Goal: Task Accomplishment & Management: Manage account settings

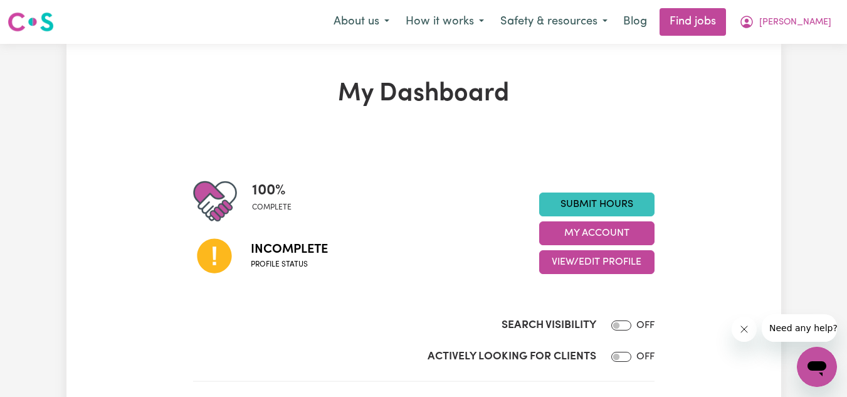
click at [814, 364] on icon "Open messaging window" at bounding box center [817, 368] width 19 height 15
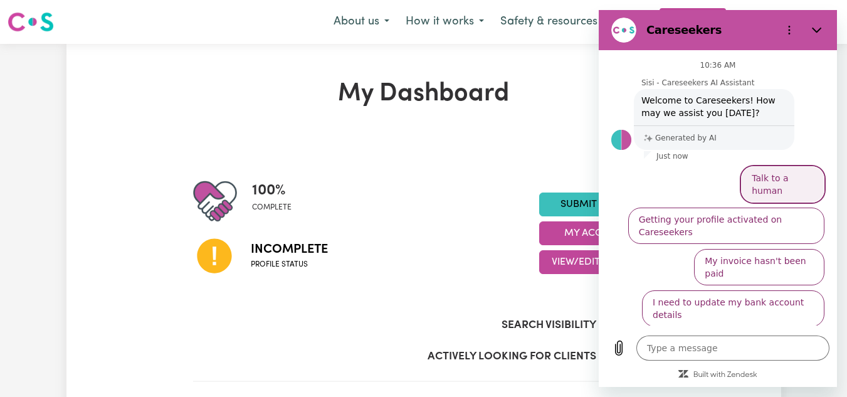
click at [803, 179] on button "Talk to a human" at bounding box center [782, 184] width 83 height 36
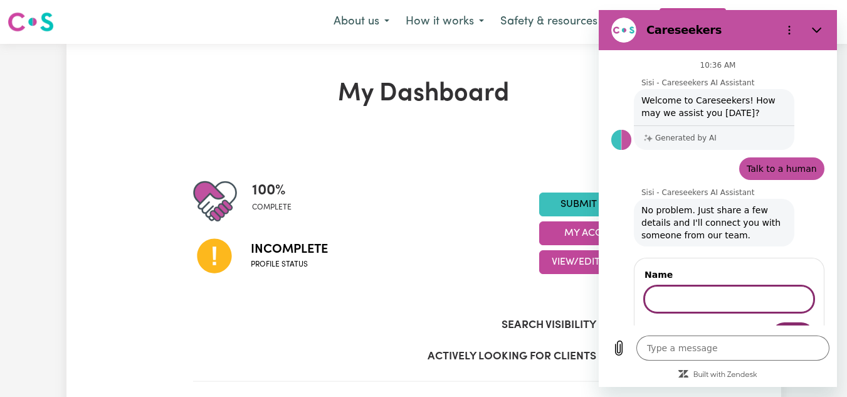
type textarea "x"
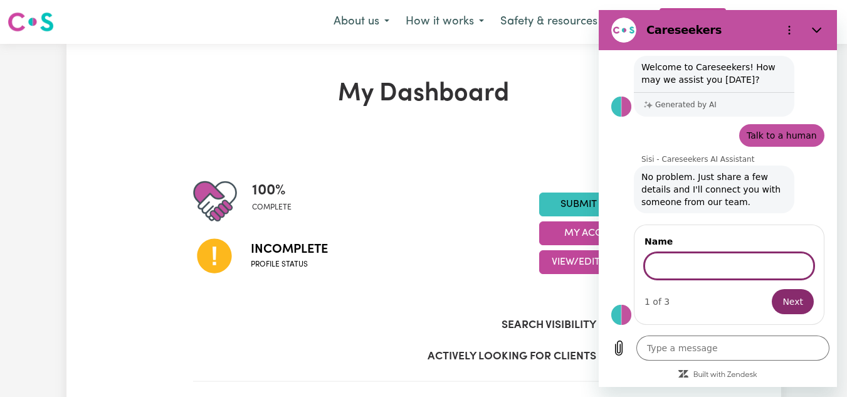
scroll to position [32, 0]
type input "[PERSON_NAME]"
click at [772, 289] on button "Next" at bounding box center [793, 301] width 42 height 25
type textarea "x"
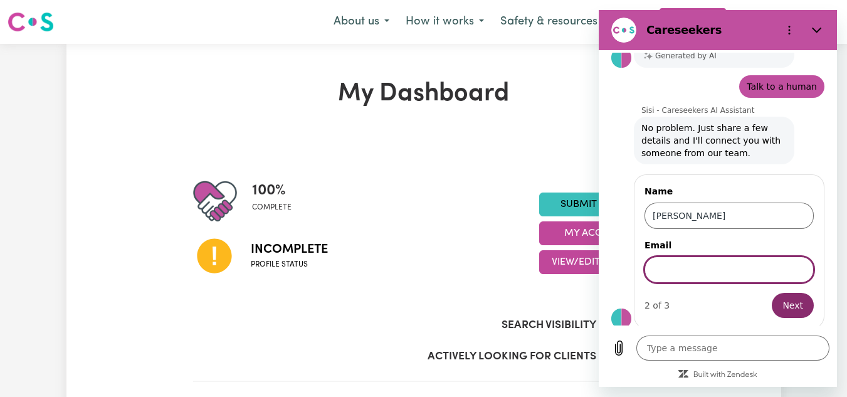
scroll to position [86, 0]
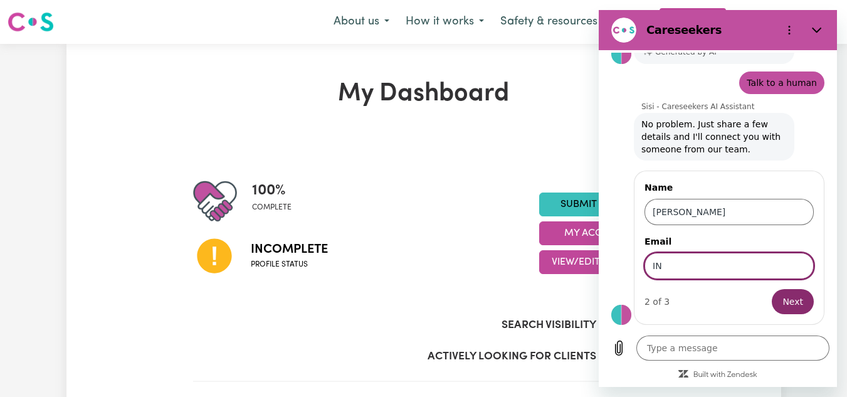
type input "I"
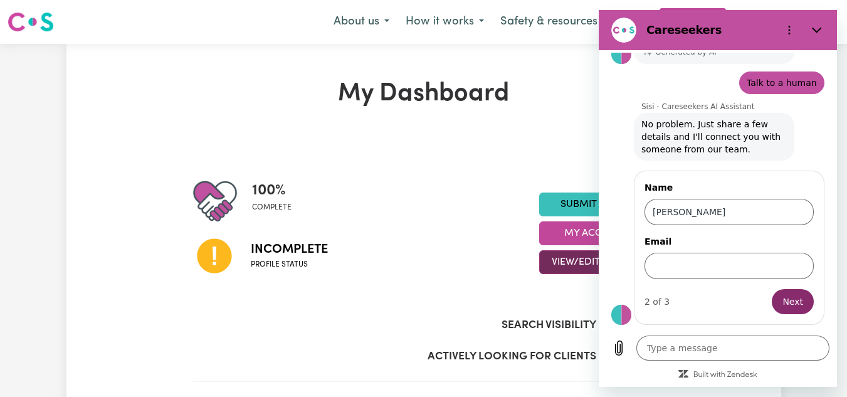
click at [565, 258] on button "View/Edit Profile" at bounding box center [596, 262] width 115 height 24
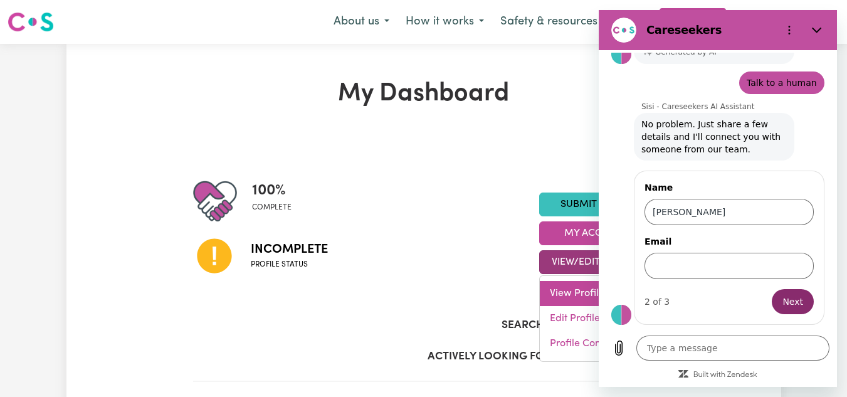
click at [564, 288] on link "View Profile" at bounding box center [598, 293] width 117 height 25
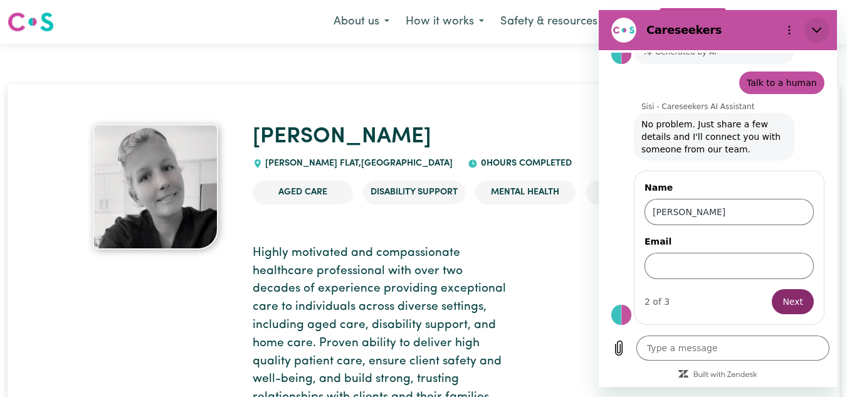
click at [816, 28] on icon "Close" at bounding box center [817, 30] width 10 height 10
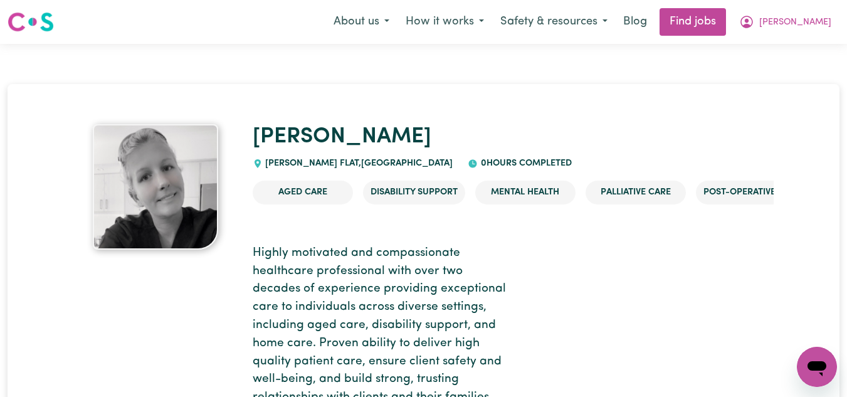
drag, startPoint x: 218, startPoint y: 18, endPoint x: 633, endPoint y: 74, distance: 419.5
click at [816, 31] on button "[PERSON_NAME]" at bounding box center [785, 22] width 108 height 26
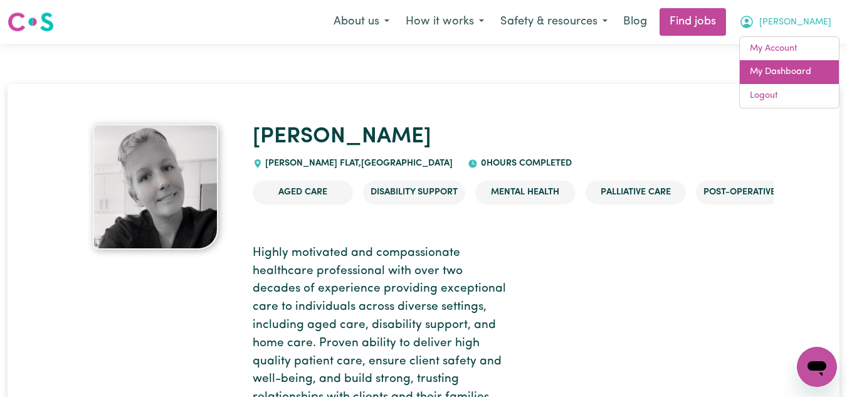
click at [811, 66] on link "My Dashboard" at bounding box center [789, 72] width 99 height 24
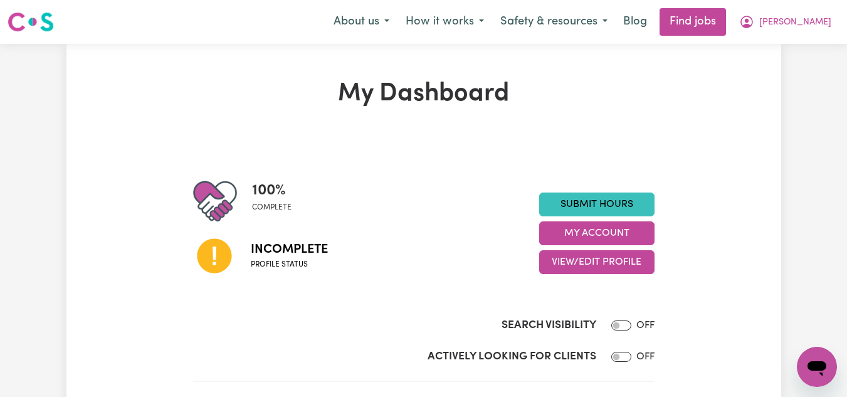
click at [835, 367] on div "Open messaging window" at bounding box center [817, 367] width 38 height 38
type textarea "x"
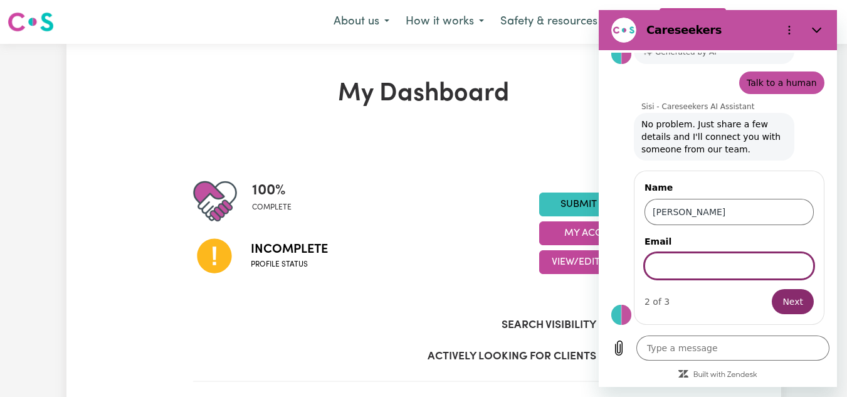
click at [701, 273] on input "Email" at bounding box center [729, 266] width 169 height 26
type input "[EMAIL_ADDRESS][DOMAIN_NAME]"
click at [786, 311] on button "Next" at bounding box center [793, 301] width 42 height 25
type textarea "x"
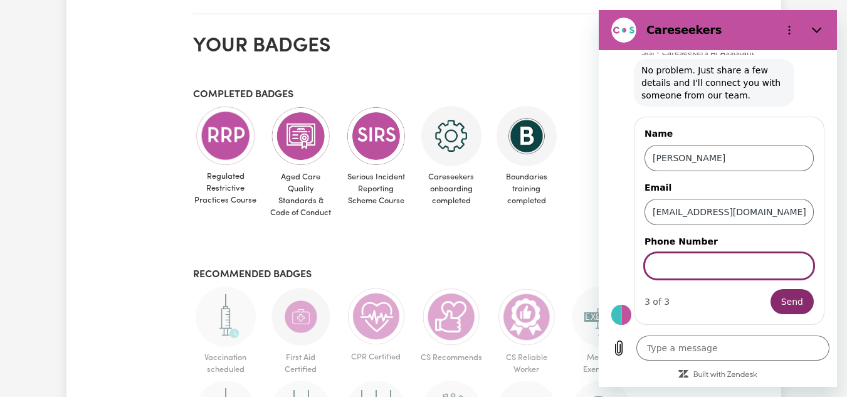
scroll to position [694, 0]
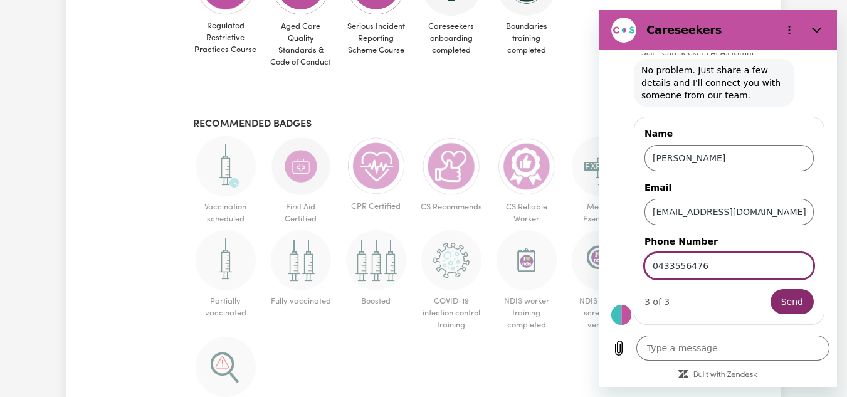
type input "0433556476"
click at [771, 289] on button "Send" at bounding box center [792, 301] width 43 height 25
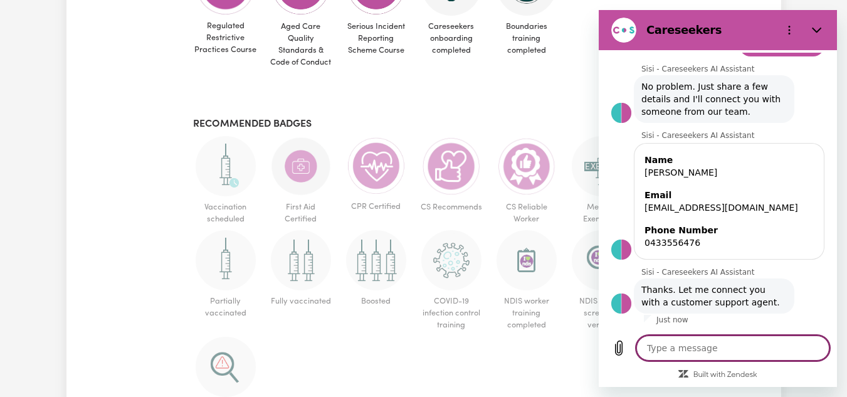
scroll to position [126, 0]
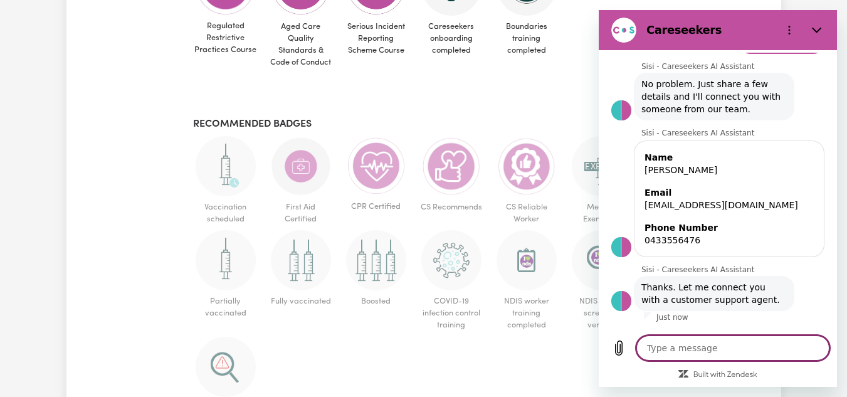
click at [828, 24] on div at bounding box center [816, 30] width 25 height 25
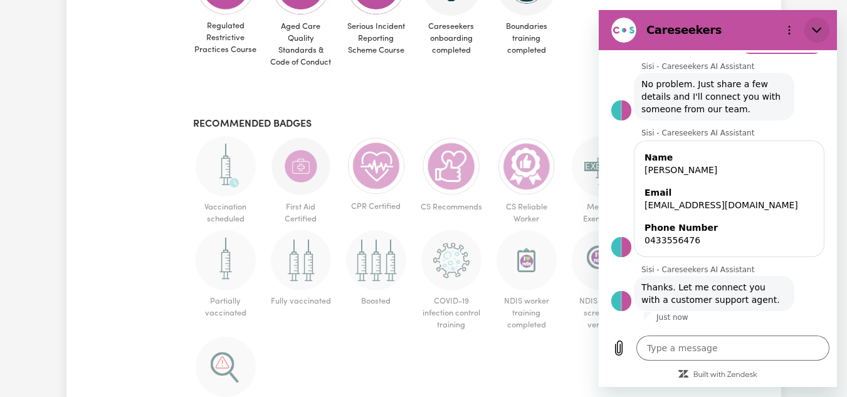
click at [827, 25] on button "Close" at bounding box center [816, 30] width 25 height 25
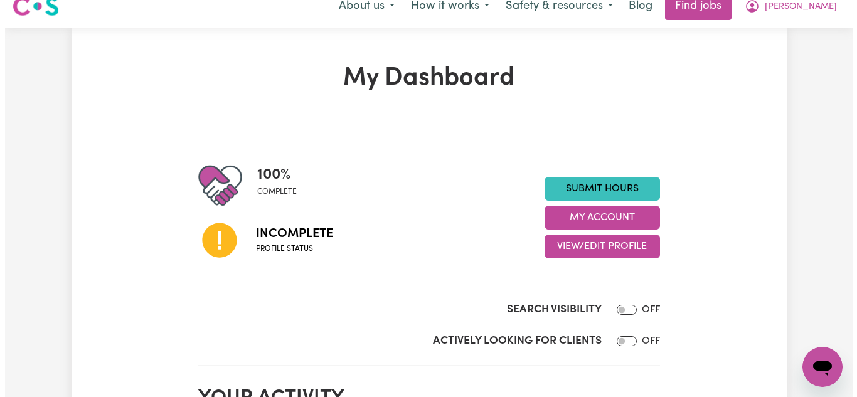
scroll to position [0, 0]
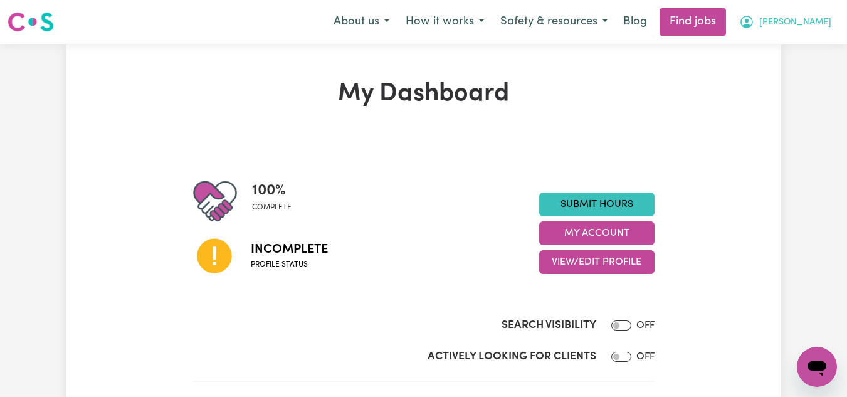
click at [808, 23] on span "[PERSON_NAME]" at bounding box center [795, 23] width 72 height 14
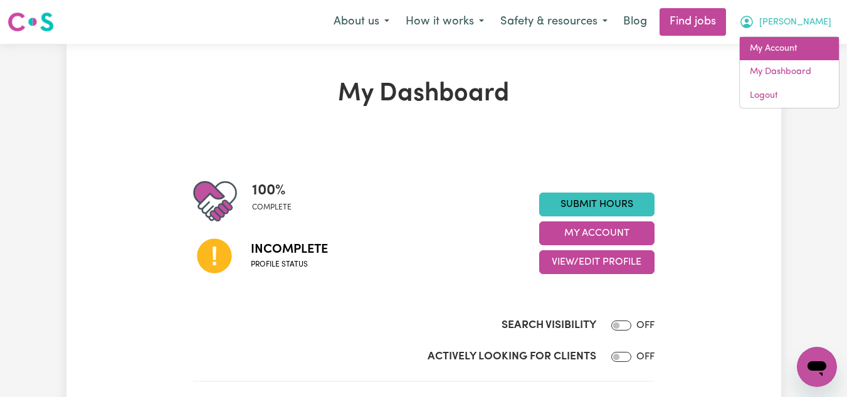
click at [786, 43] on link "My Account" at bounding box center [789, 49] width 99 height 24
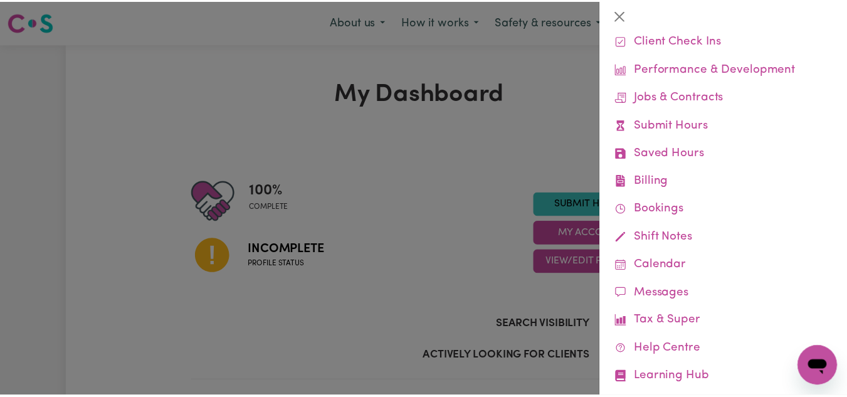
scroll to position [93, 0]
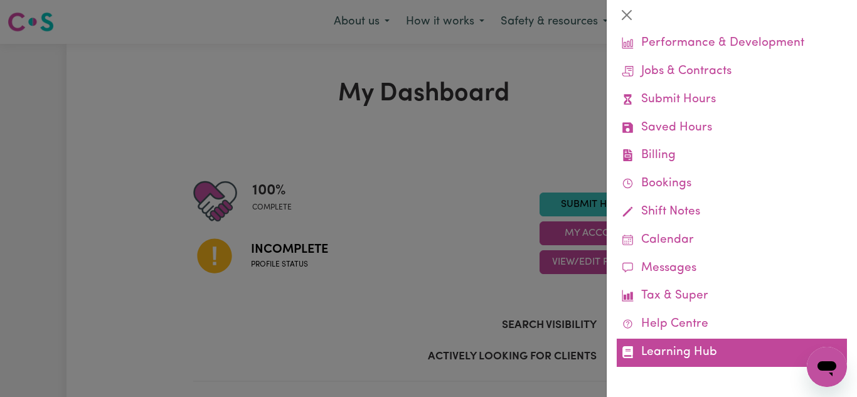
click at [704, 358] on link "Learning Hub" at bounding box center [731, 353] width 230 height 28
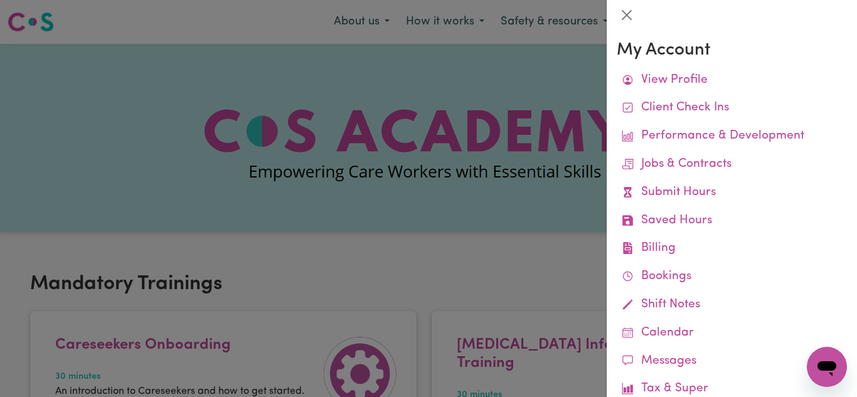
click at [438, 238] on div at bounding box center [428, 198] width 857 height 397
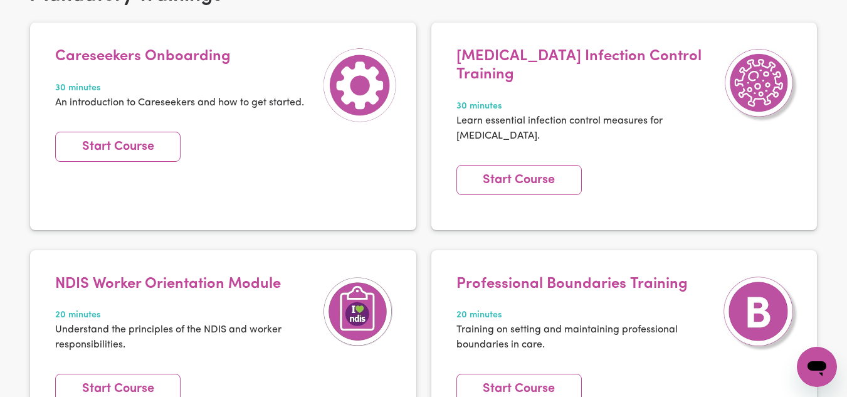
scroll to position [324, 0]
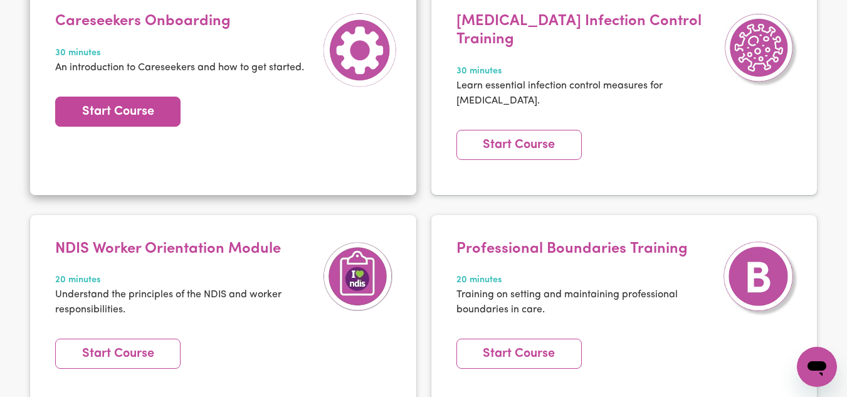
click at [117, 125] on link "Start Course" at bounding box center [117, 112] width 125 height 30
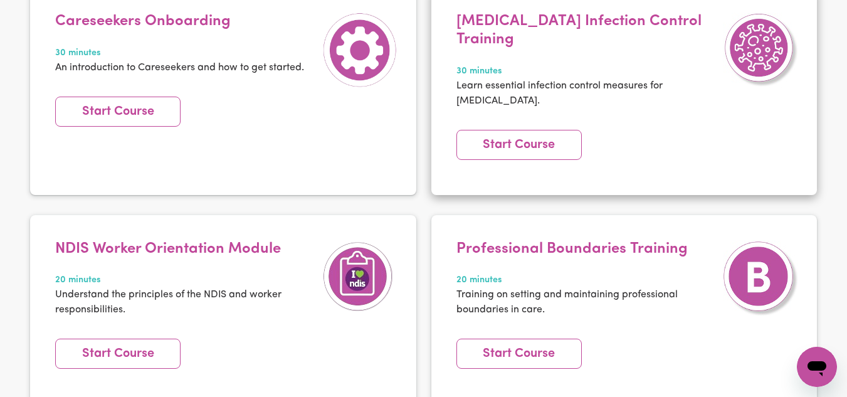
type textarea "x"
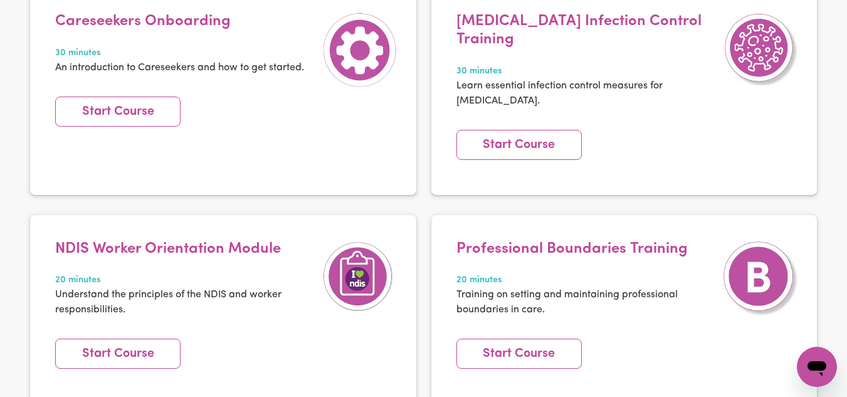
scroll to position [0, 0]
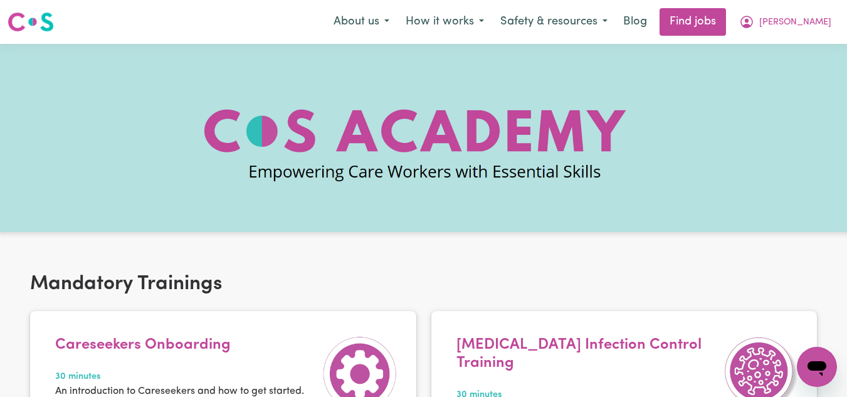
click at [805, 6] on nav "Menu About us How it works Safety & resources Blog Find jobs [PERSON_NAME]" at bounding box center [423, 22] width 847 height 44
click at [805, 19] on span "[PERSON_NAME]" at bounding box center [795, 23] width 72 height 14
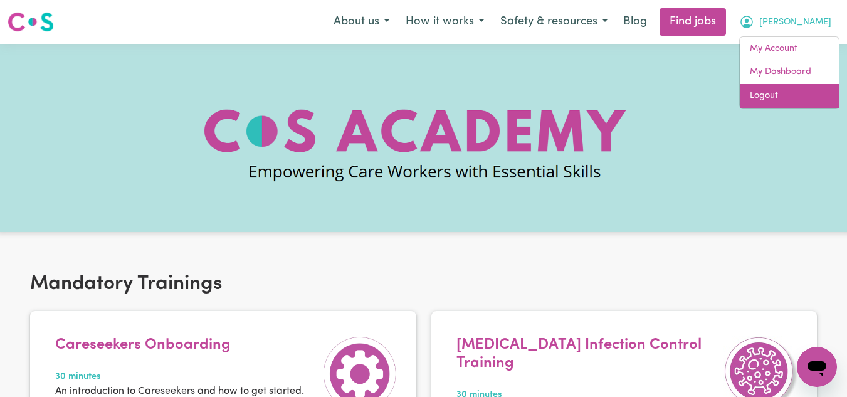
click at [775, 91] on link "Logout" at bounding box center [789, 96] width 99 height 24
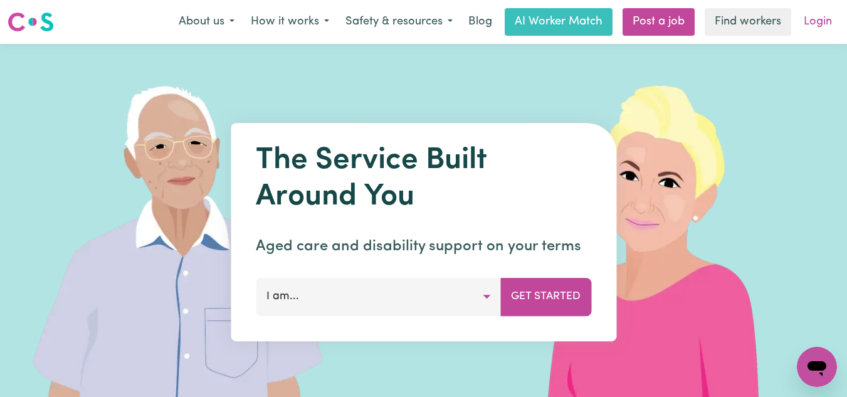
click at [828, 21] on link "Login" at bounding box center [817, 22] width 43 height 28
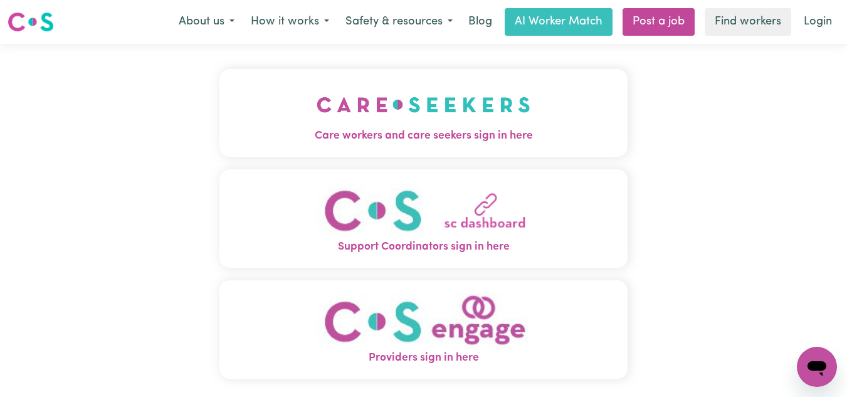
click at [470, 134] on span "Care workers and care seekers sign in here" at bounding box center [423, 136] width 409 height 16
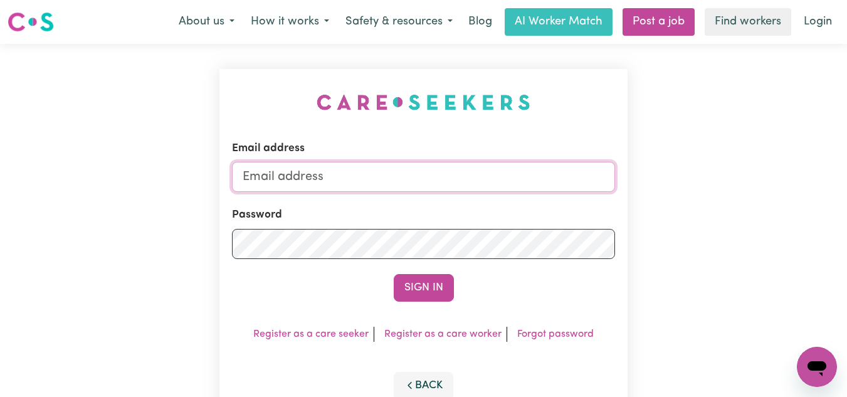
type input "[PERSON_NAME][EMAIL_ADDRESS][PERSON_NAME][DOMAIN_NAME]"
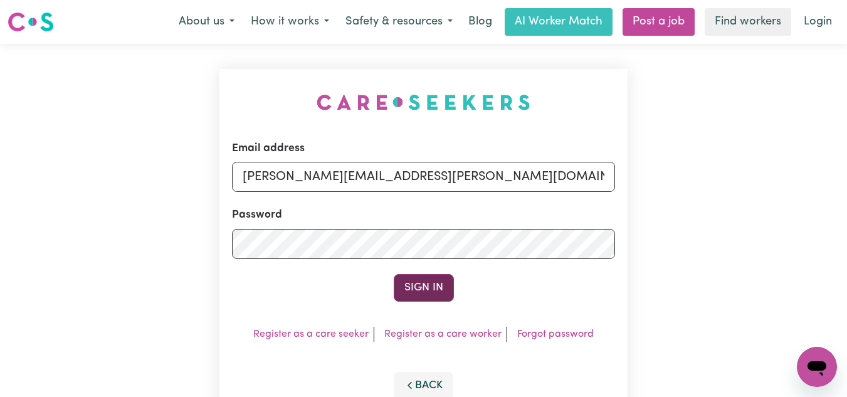
click at [431, 291] on button "Sign In" at bounding box center [424, 288] width 60 height 28
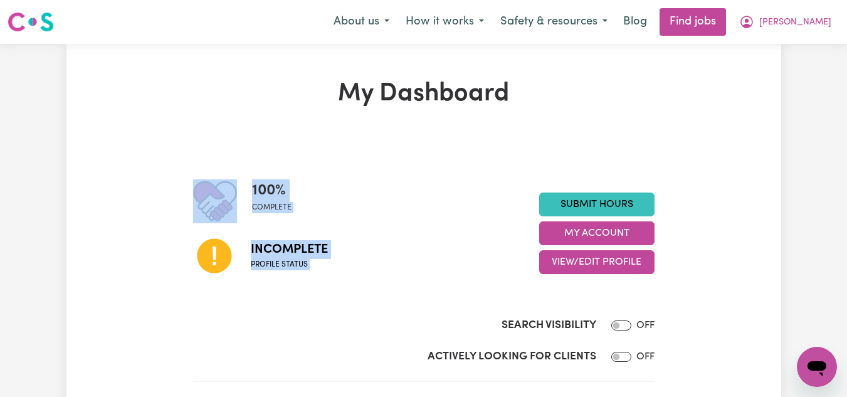
drag, startPoint x: 596, startPoint y: 178, endPoint x: 728, endPoint y: 77, distance: 165.9
click at [813, 32] on button "[PERSON_NAME]" at bounding box center [785, 22] width 108 height 26
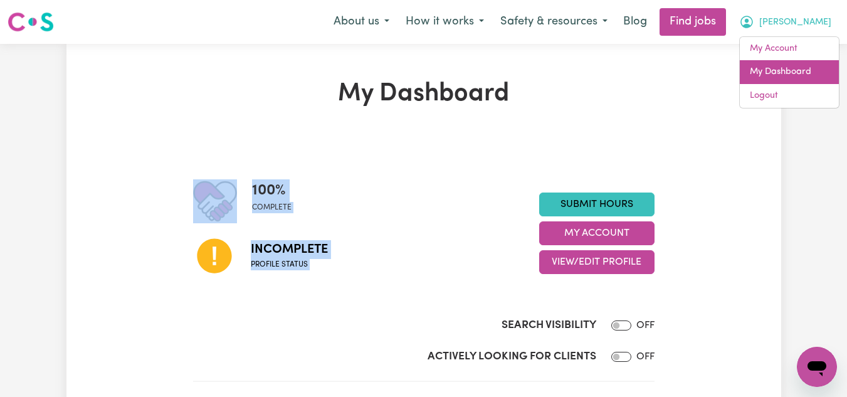
click at [803, 73] on link "My Dashboard" at bounding box center [789, 72] width 99 height 24
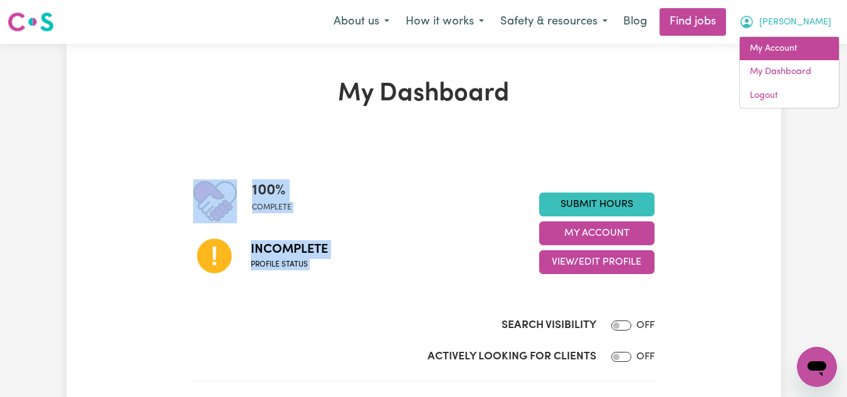
click at [801, 56] on link "My Account" at bounding box center [789, 49] width 99 height 24
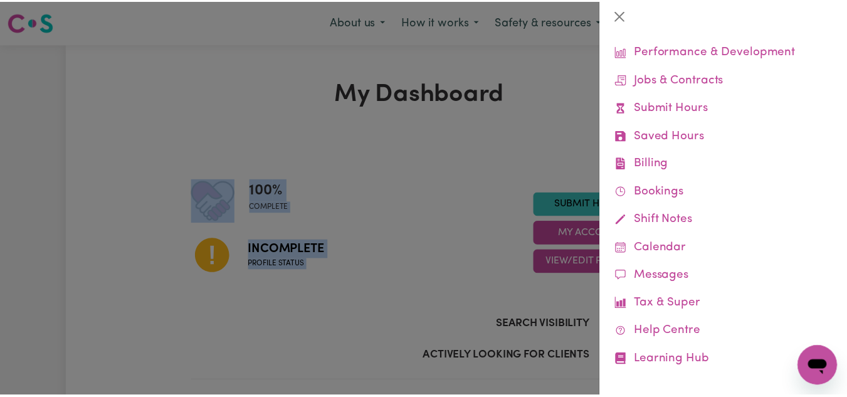
scroll to position [93, 0]
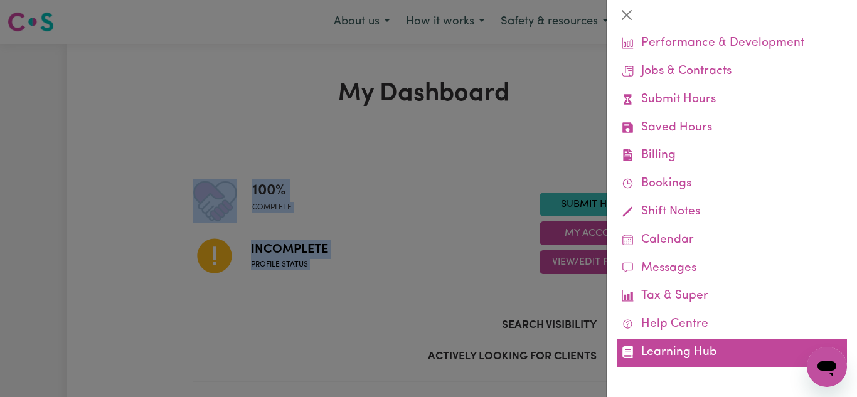
click at [701, 345] on link "Learning Hub" at bounding box center [731, 353] width 230 height 28
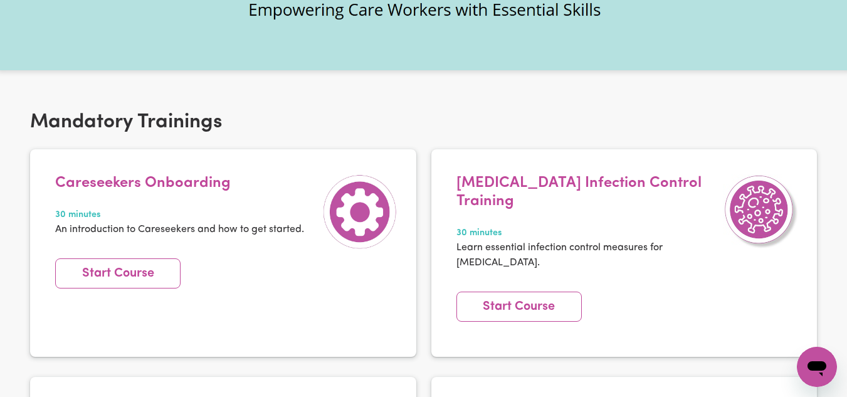
scroll to position [190, 0]
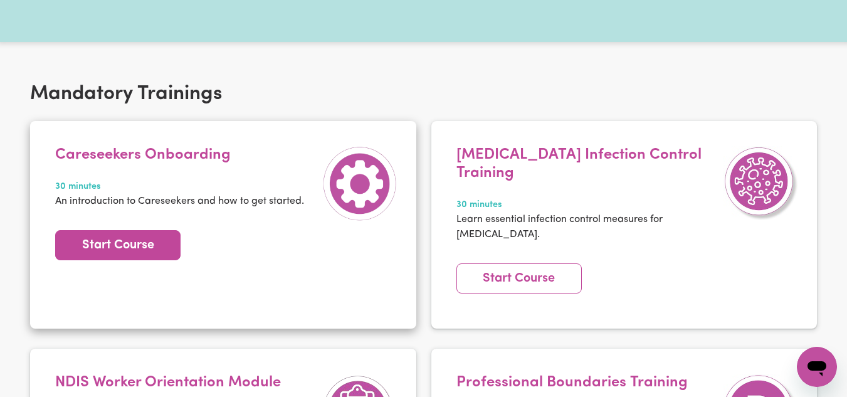
click at [135, 250] on link "Start Course" at bounding box center [117, 245] width 125 height 30
type textarea "x"
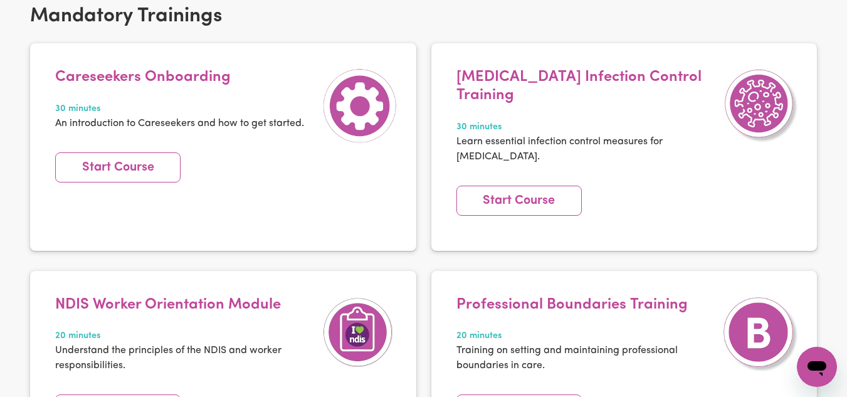
scroll to position [0, 0]
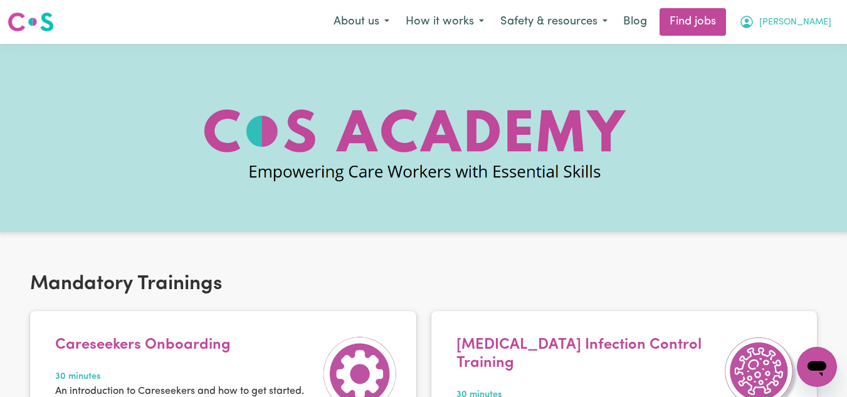
click at [837, 16] on button "[PERSON_NAME]" at bounding box center [785, 22] width 108 height 26
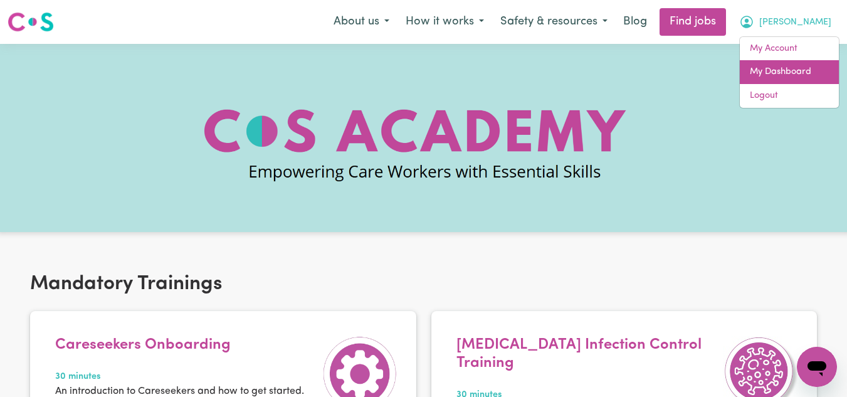
click at [779, 70] on link "My Dashboard" at bounding box center [789, 72] width 99 height 24
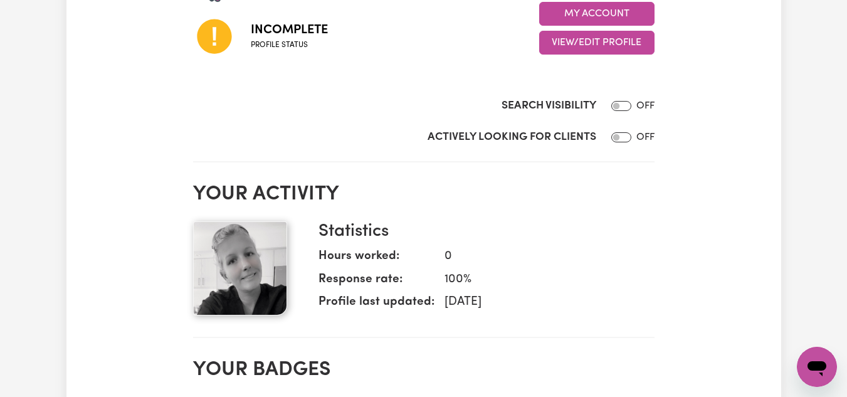
scroll to position [278, 0]
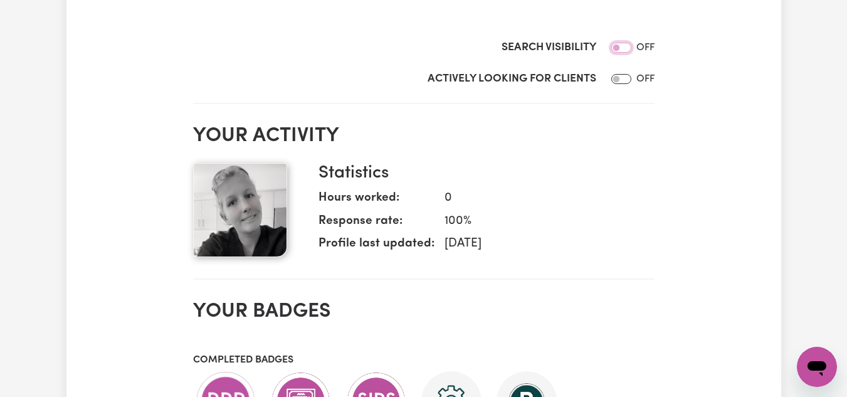
click at [628, 52] on input "Search Visibility" at bounding box center [621, 48] width 20 height 10
checkbox input "true"
click at [623, 84] on input "Actively Looking for Clients" at bounding box center [621, 79] width 20 height 10
checkbox input "true"
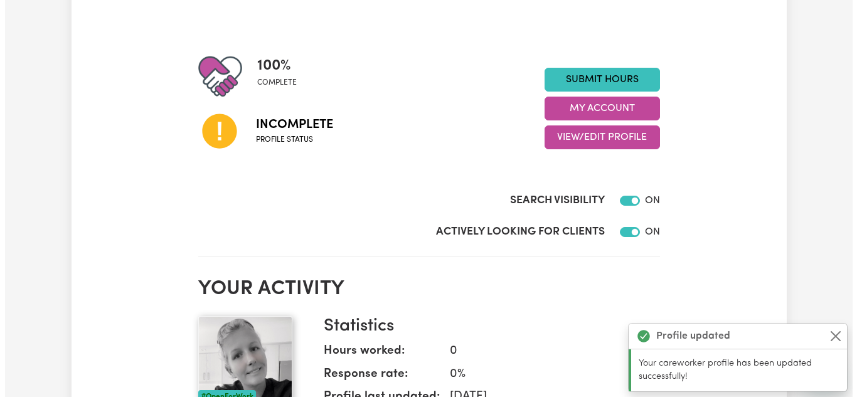
scroll to position [101, 0]
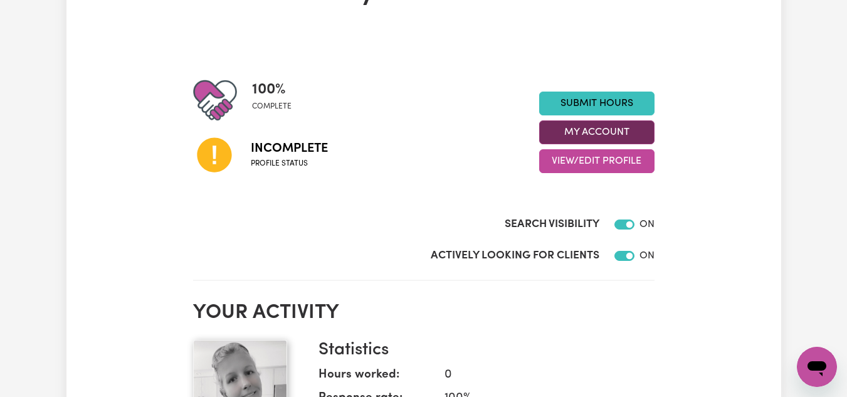
click at [603, 127] on button "My Account" at bounding box center [596, 132] width 115 height 24
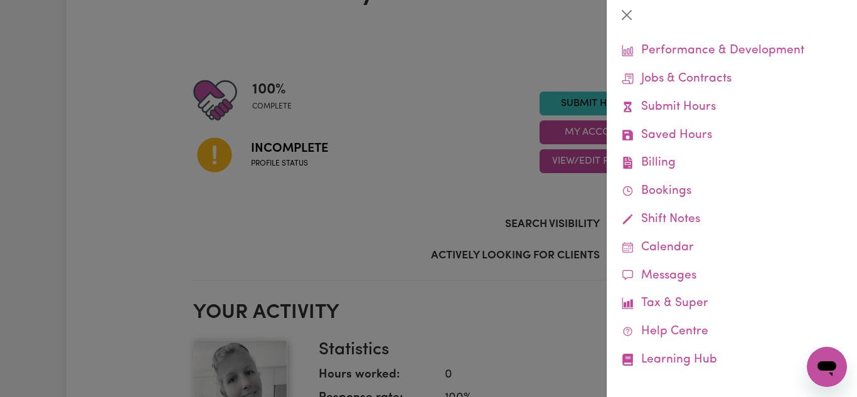
scroll to position [93, 0]
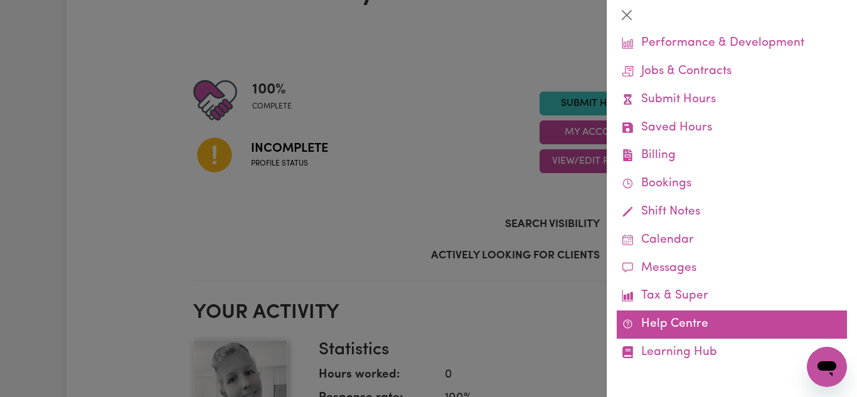
click at [692, 334] on link "Help Centre" at bounding box center [731, 324] width 230 height 28
